Goal: Information Seeking & Learning: Learn about a topic

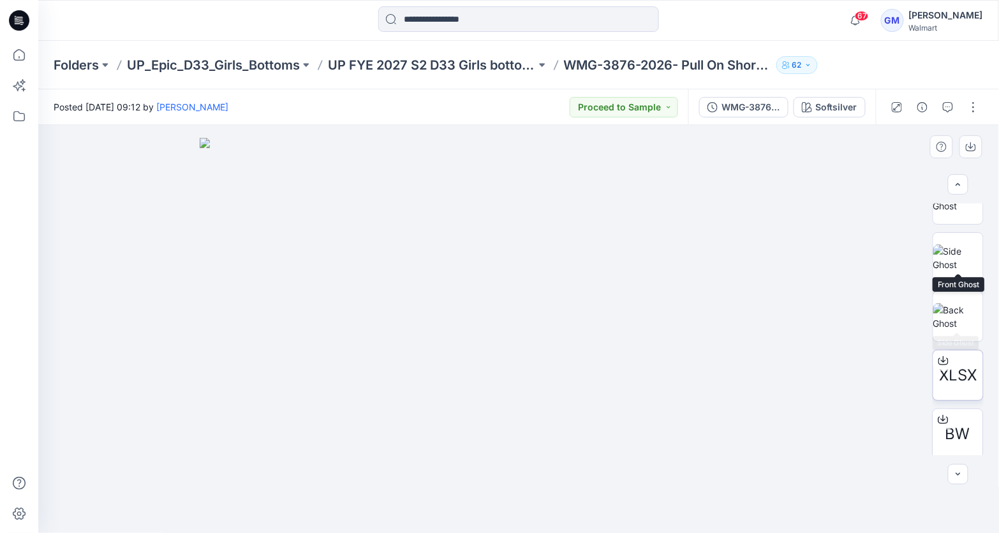
scroll to position [209, 0]
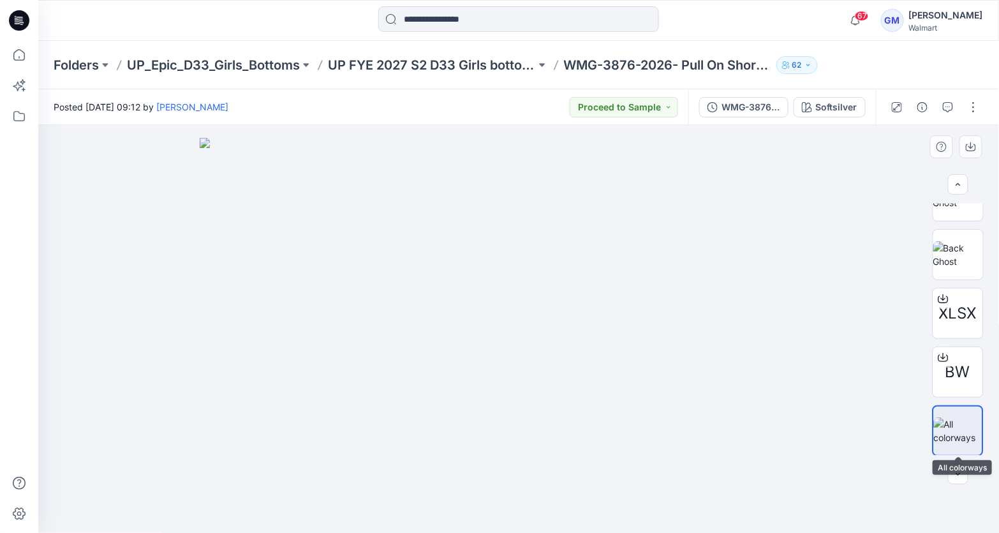
click at [954, 435] on img at bounding box center [958, 430] width 48 height 27
click at [951, 473] on button "button" at bounding box center [958, 474] width 20 height 20
click at [823, 103] on div "Softsilver" at bounding box center [836, 107] width 41 height 14
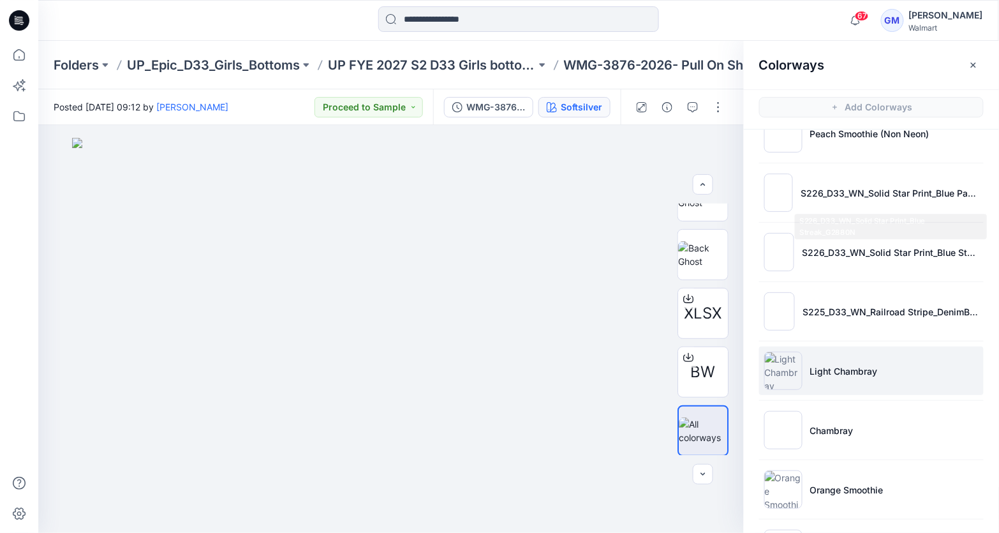
scroll to position [567, 0]
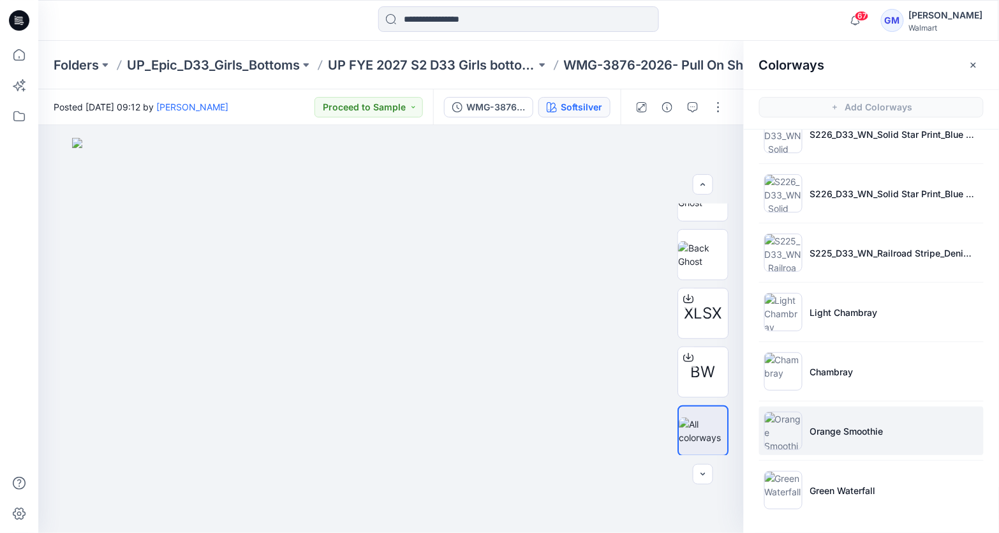
click at [789, 432] on img at bounding box center [783, 431] width 38 height 38
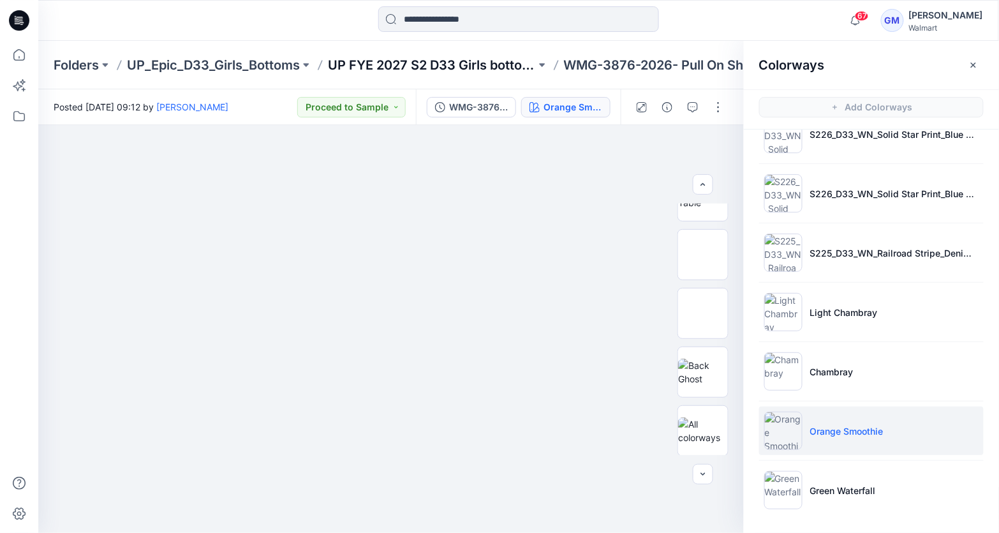
scroll to position [562, 0]
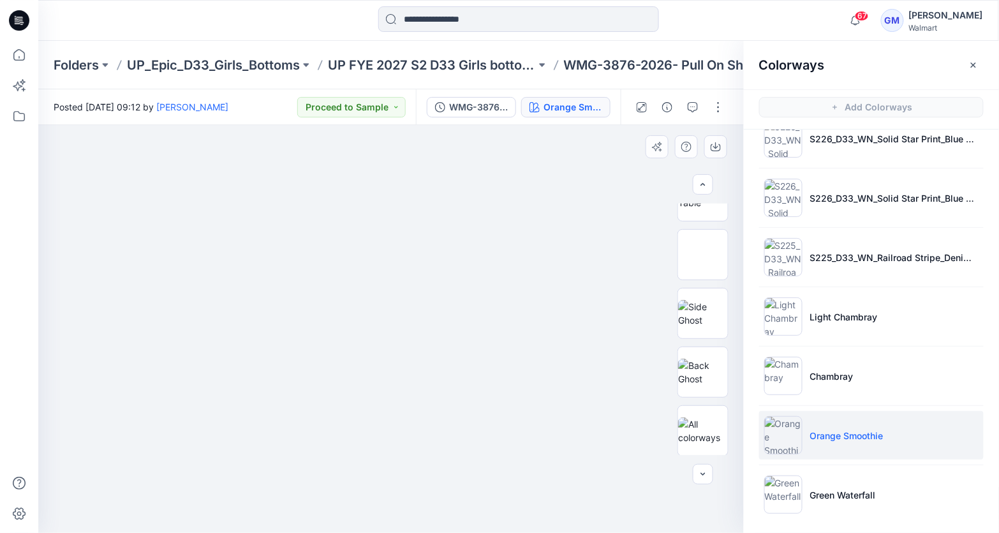
drag, startPoint x: 441, startPoint y: 352, endPoint x: 487, endPoint y: 382, distance: 54.9
click at [487, 382] on div at bounding box center [391, 329] width 706 height 408
click at [456, 374] on img at bounding box center [391, 387] width 170 height 293
click at [721, 142] on button "button" at bounding box center [715, 146] width 23 height 23
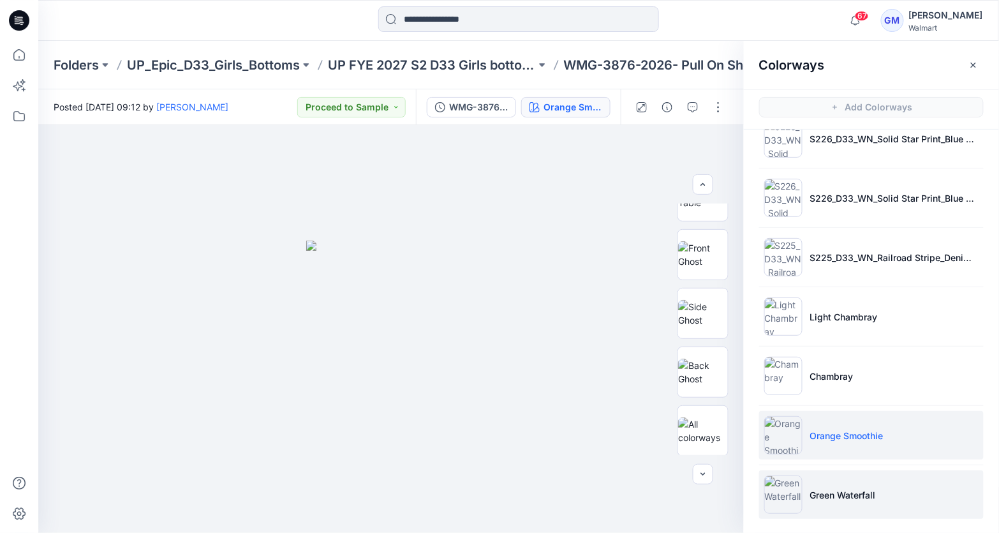
click at [784, 496] on img at bounding box center [783, 494] width 38 height 38
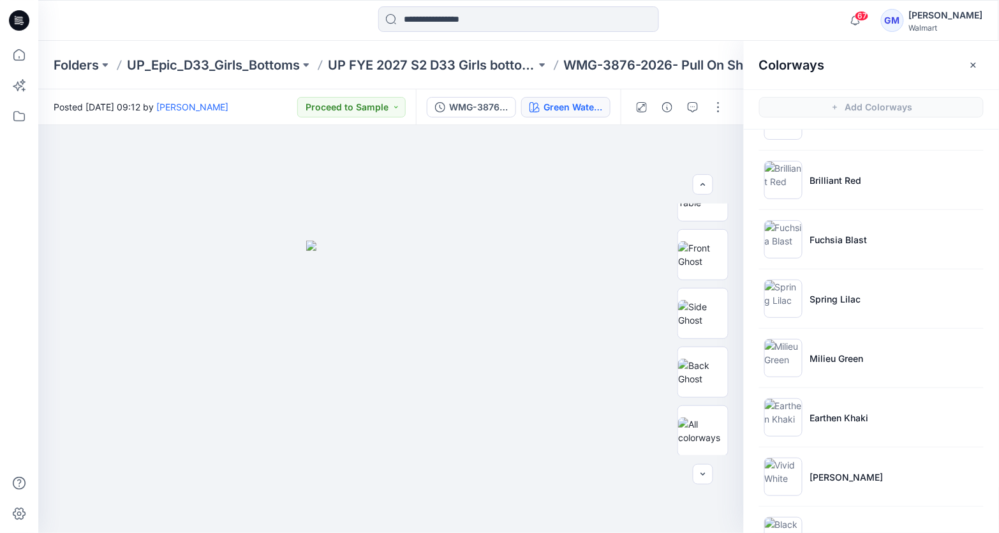
scroll to position [44, 0]
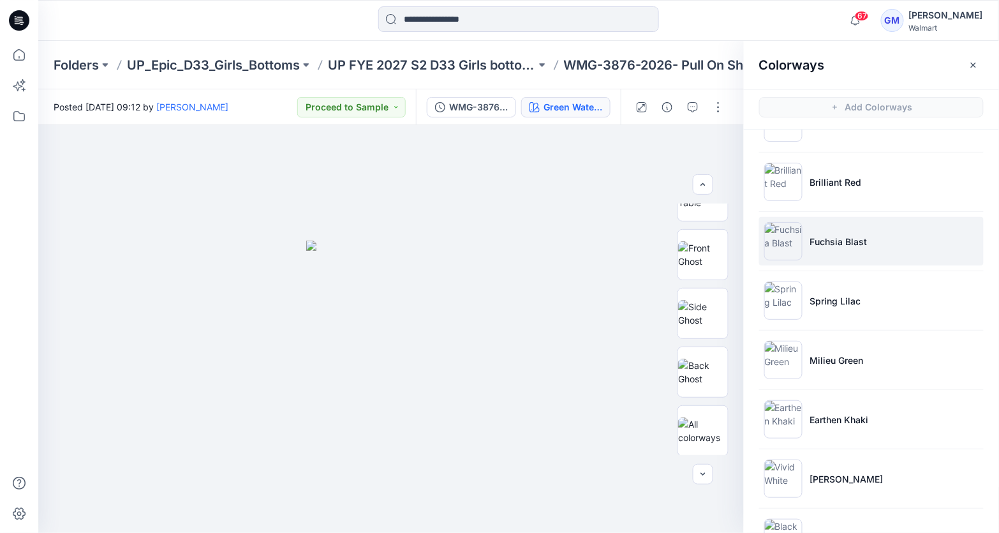
click at [784, 244] on img at bounding box center [783, 241] width 38 height 38
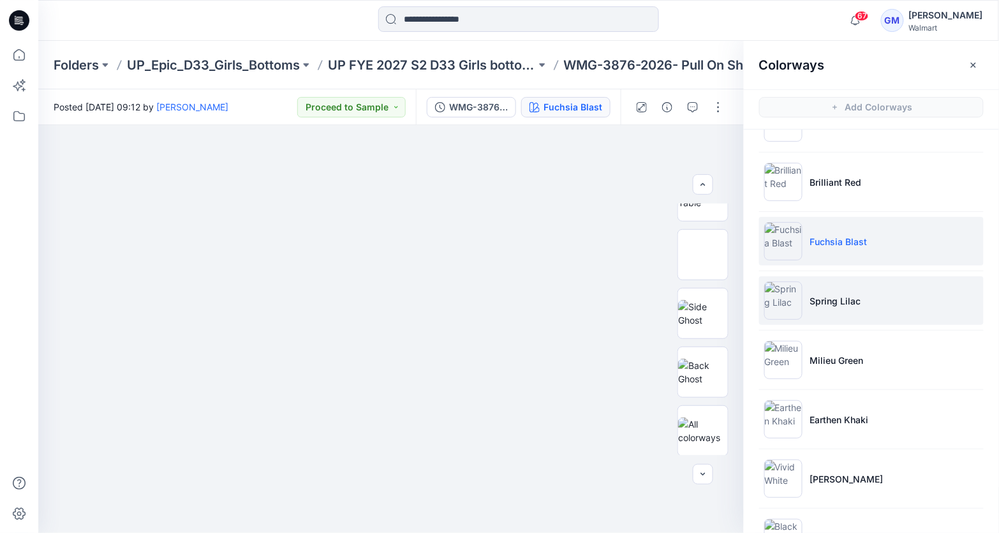
click at [826, 303] on p "Spring Lilac" at bounding box center [835, 300] width 51 height 13
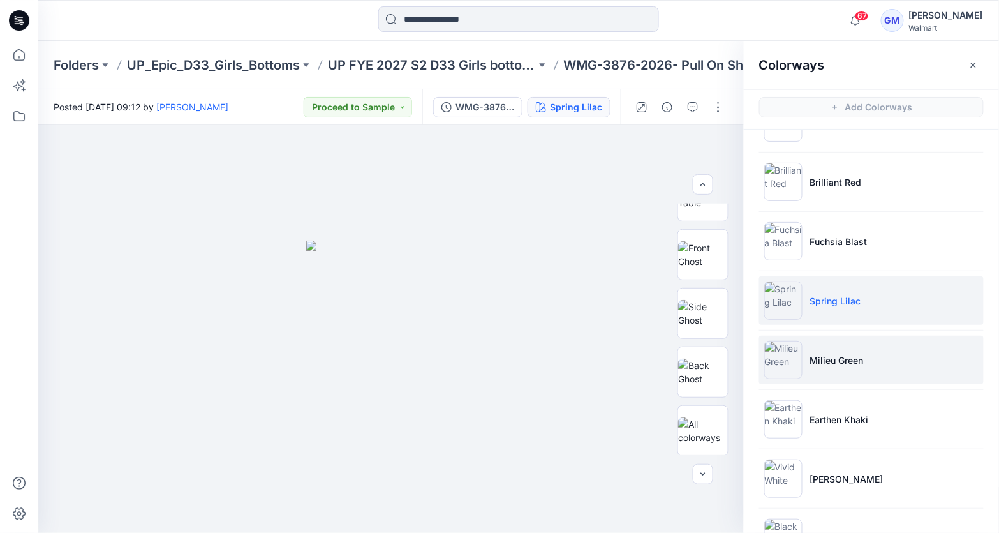
click at [830, 365] on li "Milieu Green" at bounding box center [871, 360] width 225 height 48
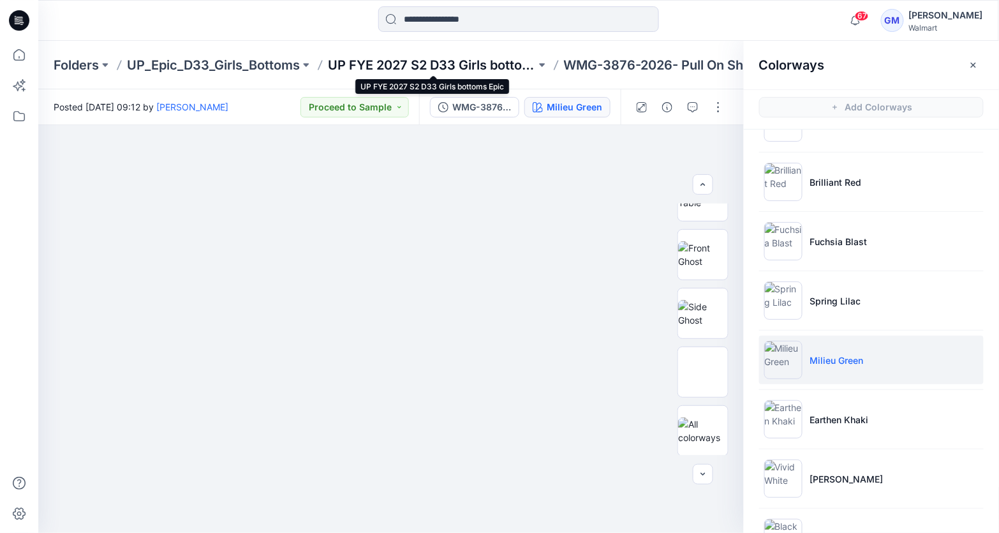
click at [482, 66] on p "UP FYE 2027 S2 D33 Girls bottoms Epic" at bounding box center [432, 65] width 208 height 18
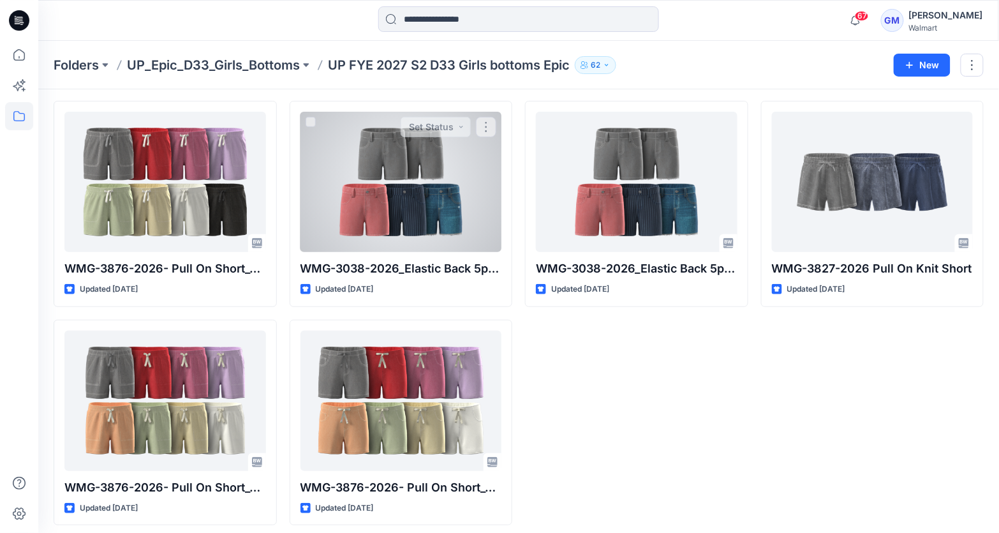
scroll to position [48, 0]
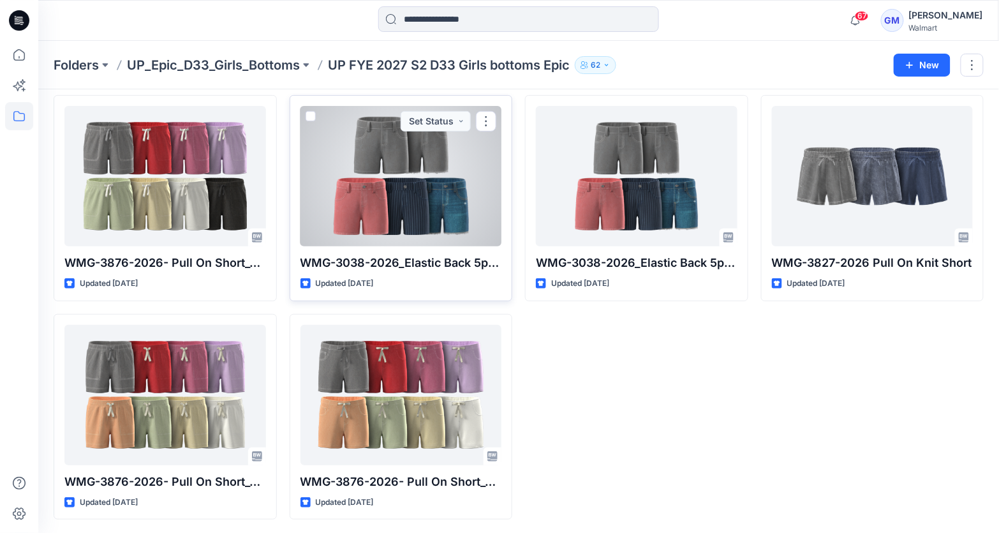
click at [336, 220] on div at bounding box center [402, 176] width 202 height 140
